Goal: Task Accomplishment & Management: Use online tool/utility

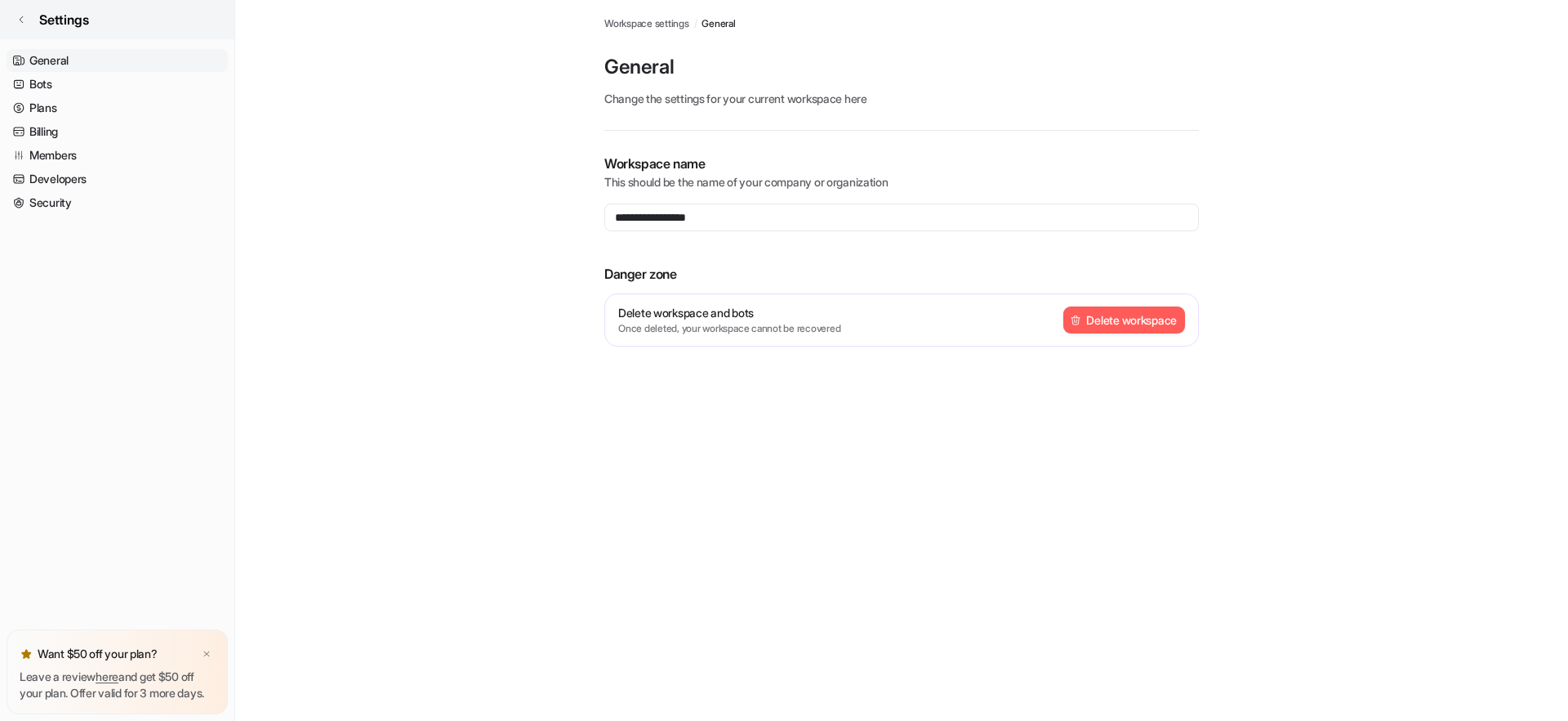
click at [21, 16] on icon at bounding box center [21, 20] width 10 height 10
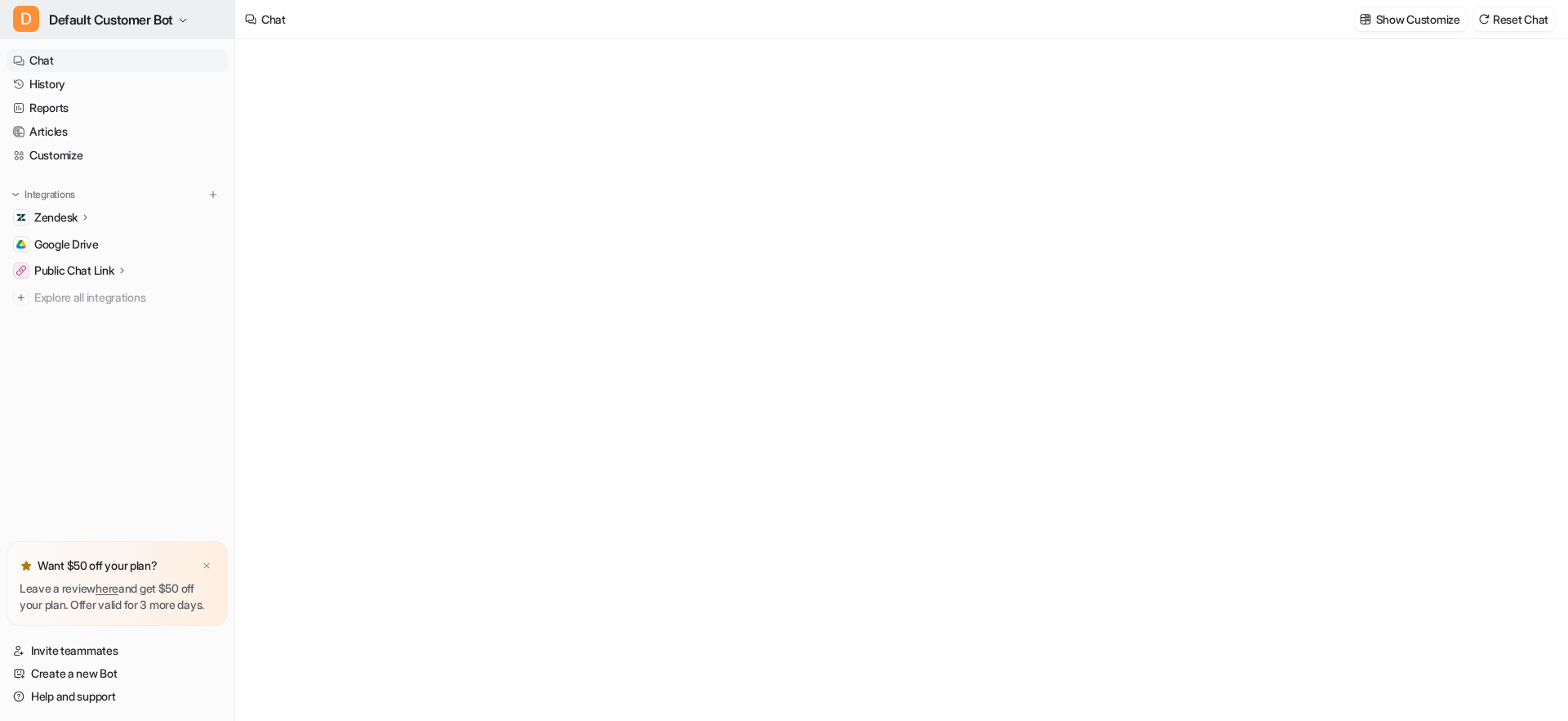
type textarea "**********"
click at [160, 21] on span "Default Customer Bot" at bounding box center [111, 20] width 124 height 23
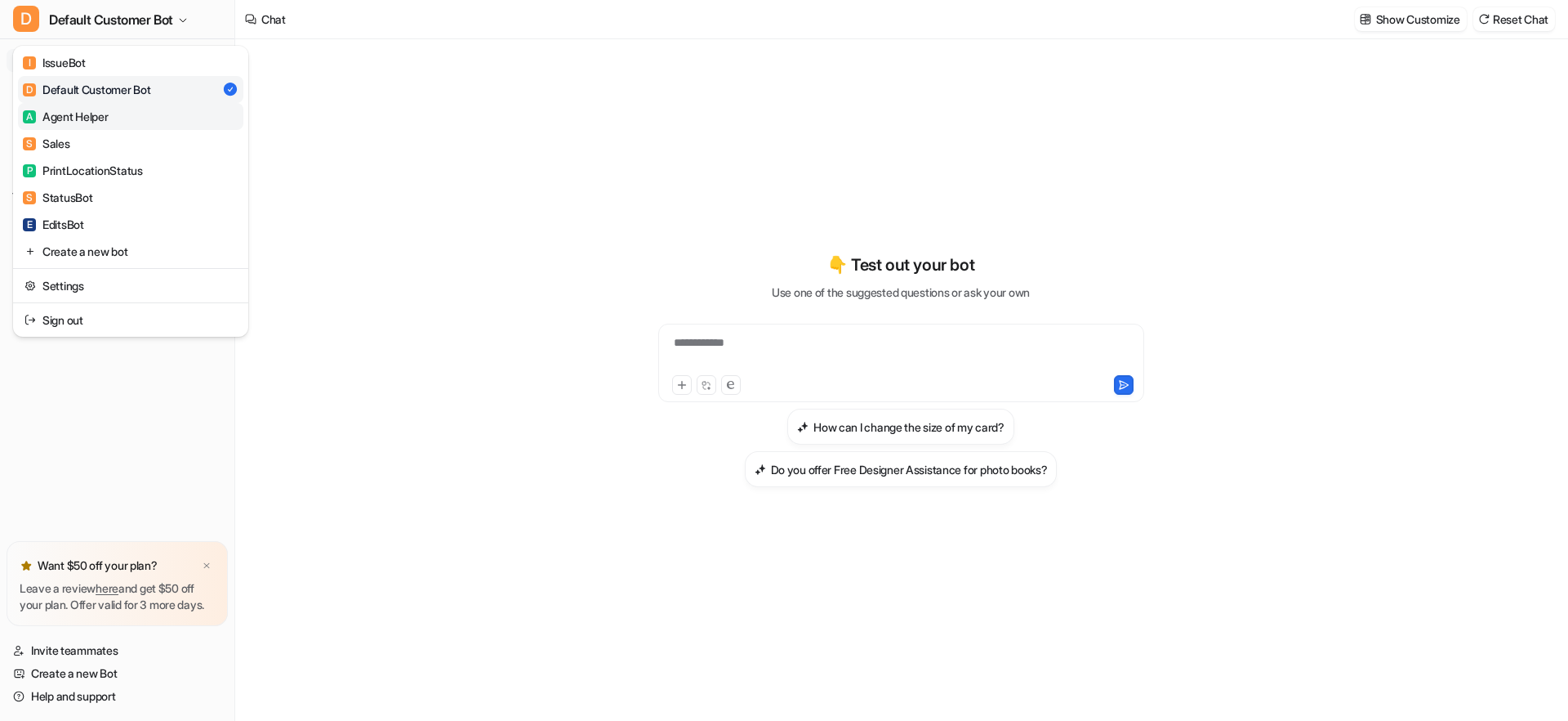
click at [91, 121] on div "A Agent Helper" at bounding box center [66, 117] width 86 height 17
